Goal: Information Seeking & Learning: Check status

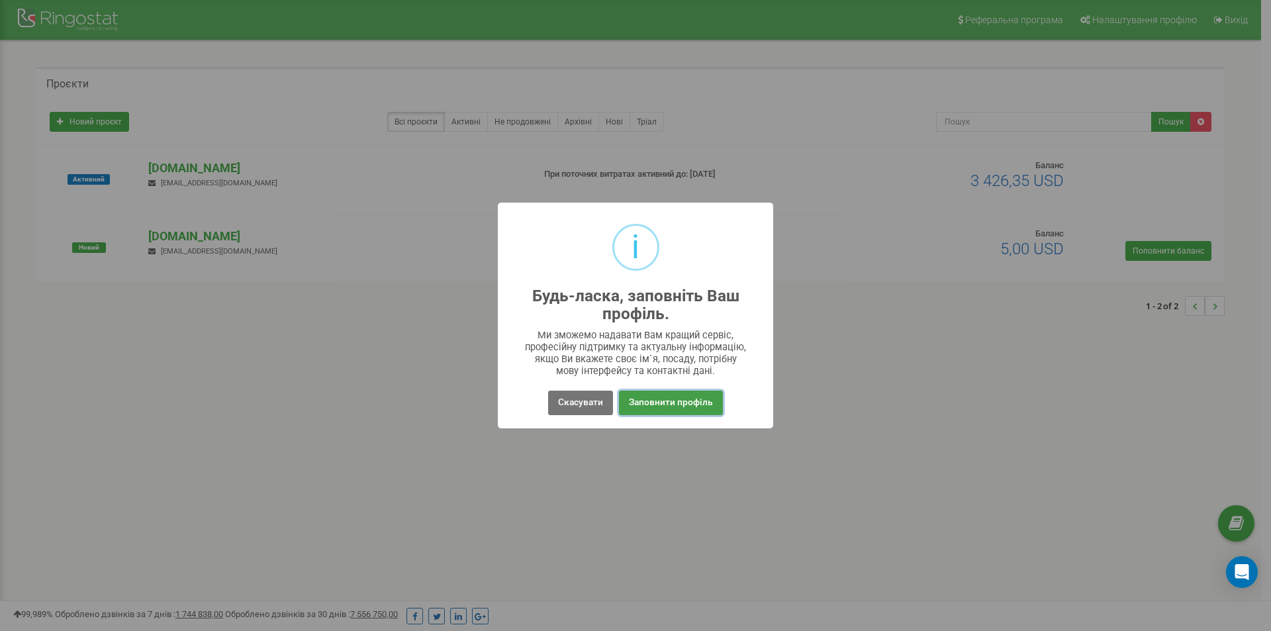
click at [639, 404] on button "Заповнити профіль" at bounding box center [671, 403] width 104 height 24
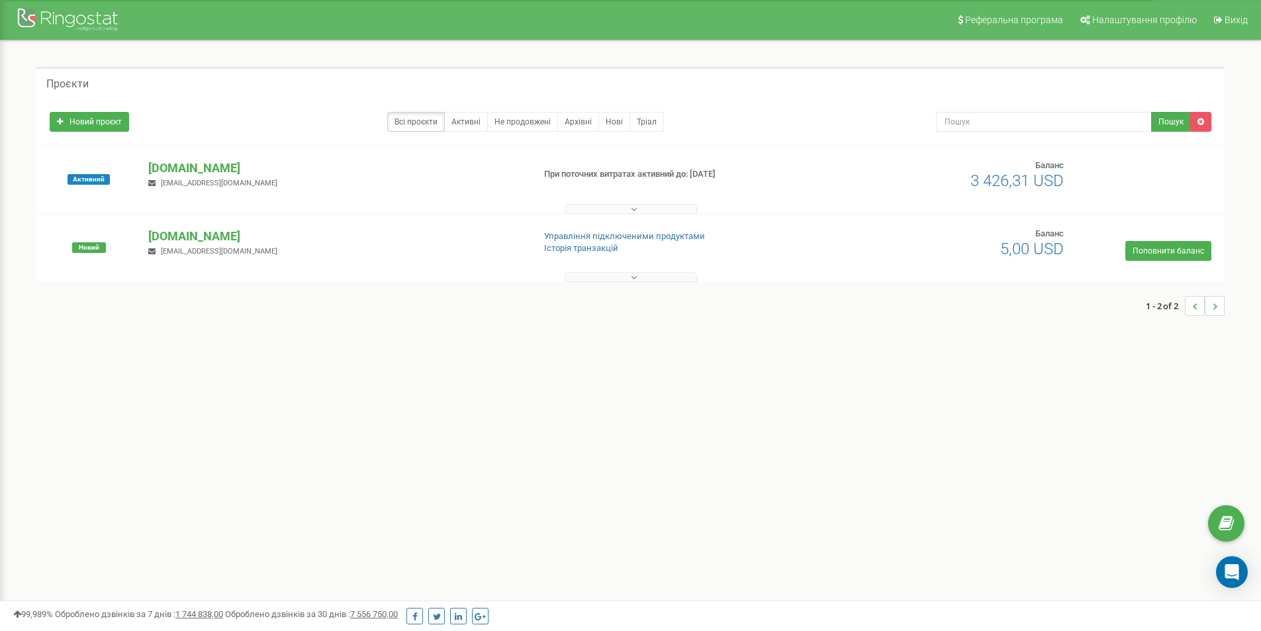
click at [638, 208] on button at bounding box center [631, 209] width 132 height 10
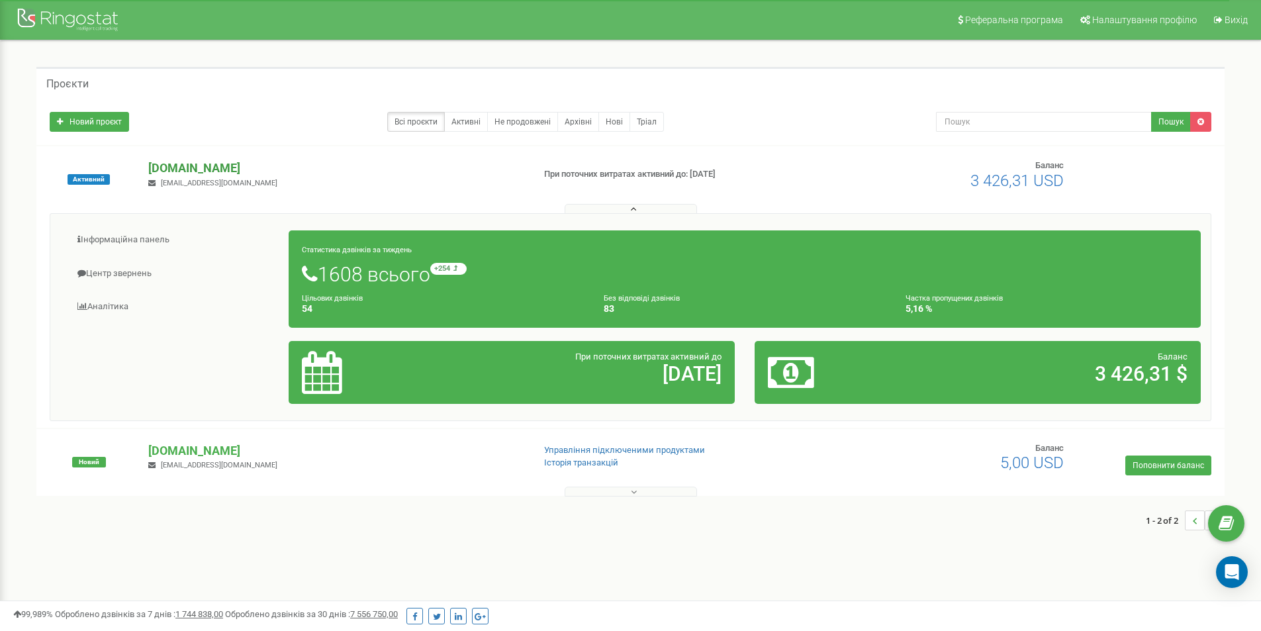
click at [203, 166] on p "[DOMAIN_NAME]" at bounding box center [335, 168] width 374 height 17
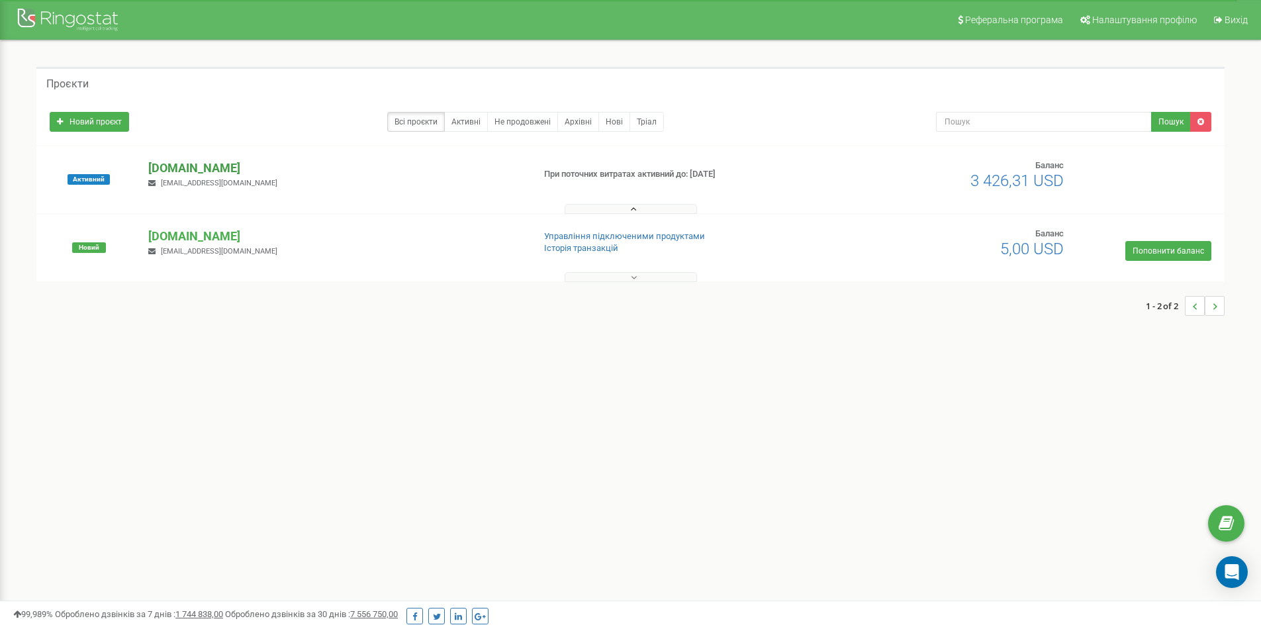
click at [203, 166] on p "[DOMAIN_NAME]" at bounding box center [335, 168] width 374 height 17
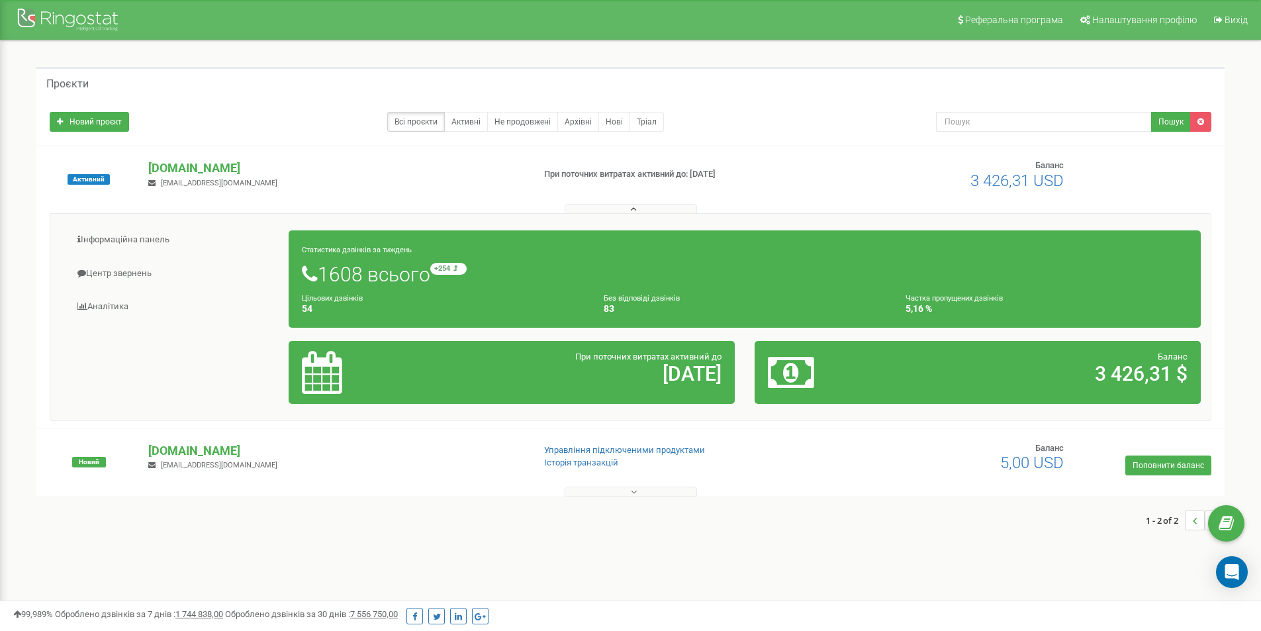
click at [627, 372] on h2 "05.03.26" at bounding box center [584, 374] width 273 height 22
click at [120, 303] on link "Аналiтика" at bounding box center [174, 307] width 229 height 32
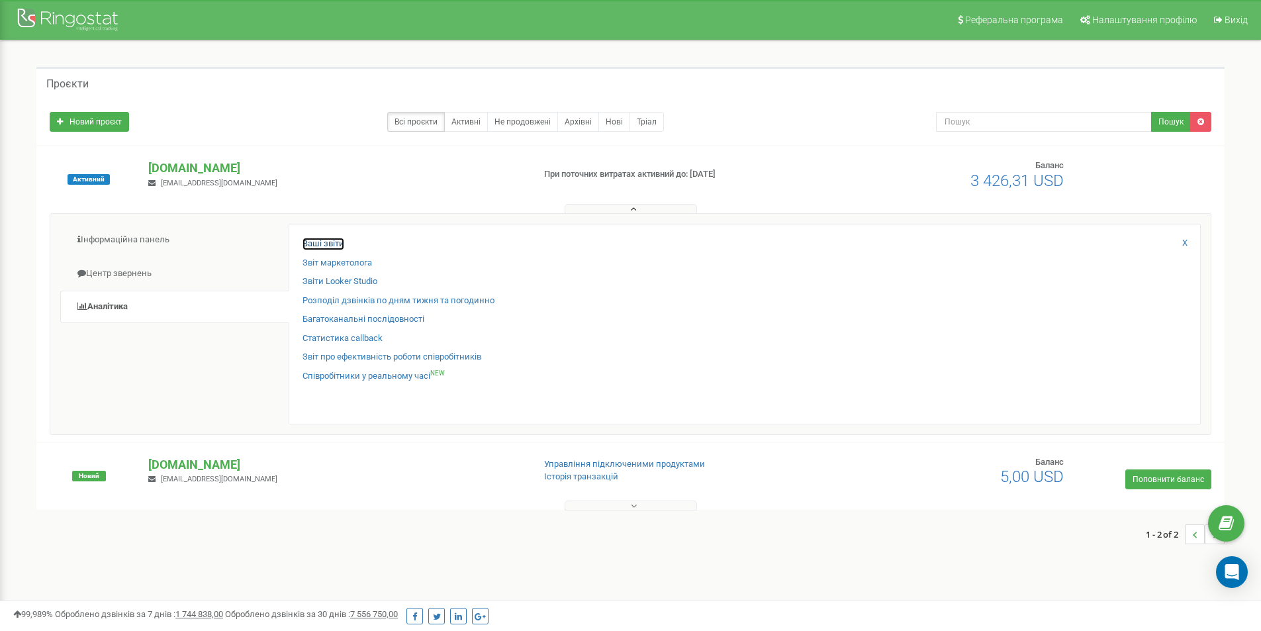
click at [338, 246] on link "Ваші звіти" at bounding box center [324, 244] width 42 height 13
